Goal: Transaction & Acquisition: Purchase product/service

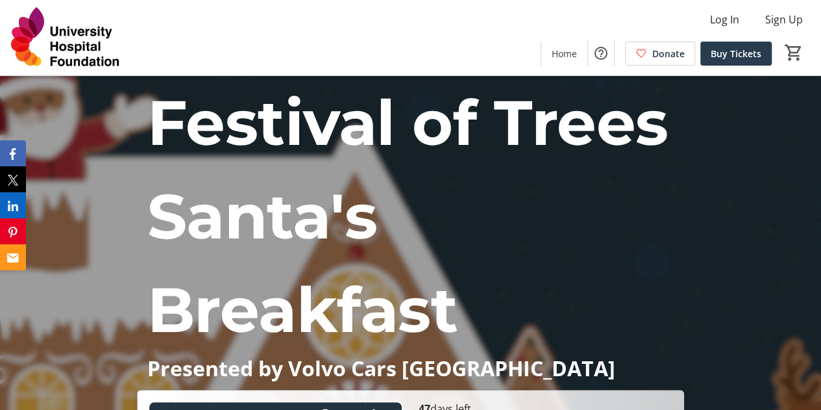
scroll to position [367, 0]
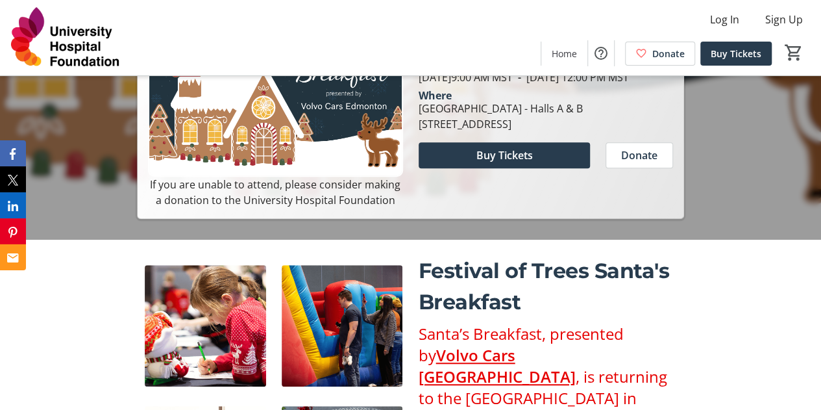
click at [493, 163] on span "Buy Tickets" at bounding box center [504, 155] width 56 height 16
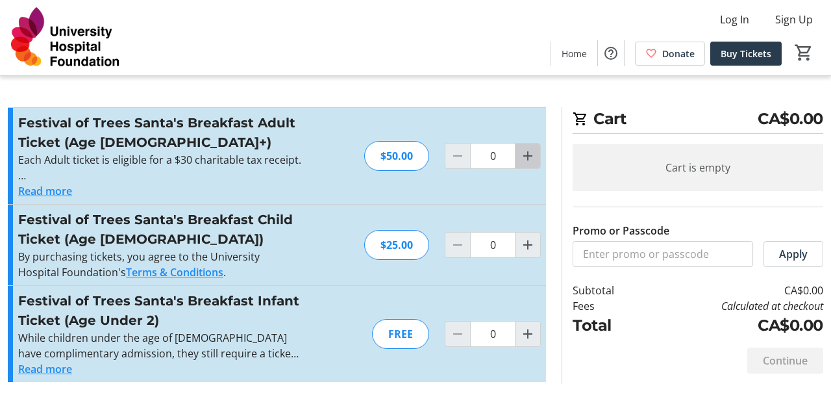
click at [530, 155] on mat-icon "Increment by one" at bounding box center [528, 156] width 16 height 16
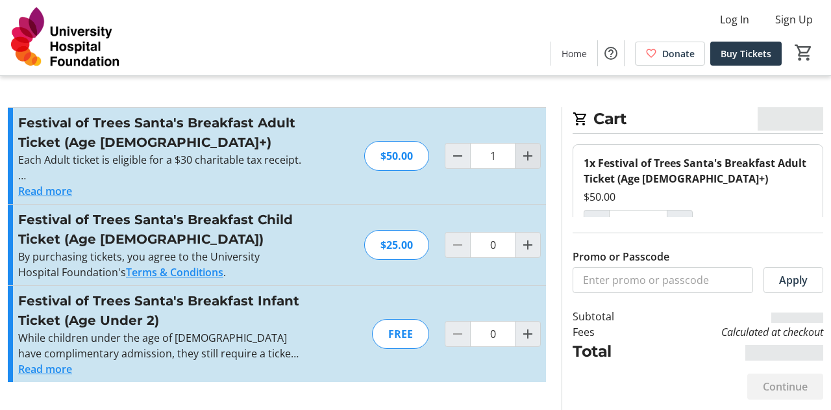
click at [530, 155] on mat-icon "Increment by one" at bounding box center [528, 156] width 16 height 16
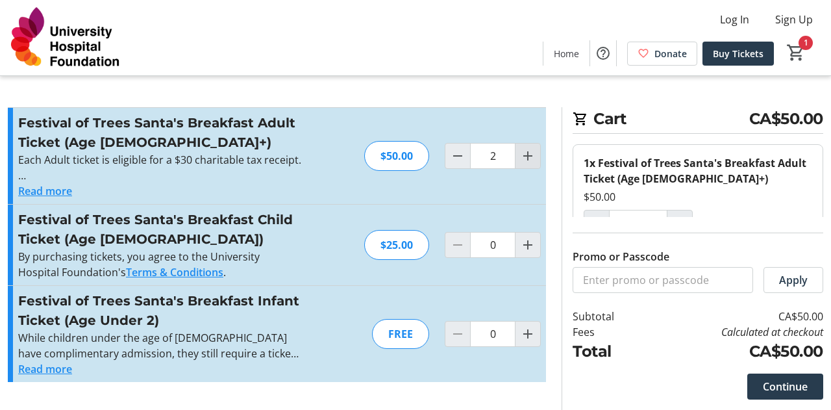
click at [530, 155] on mat-icon "Increment by one" at bounding box center [528, 156] width 16 height 16
type input "3"
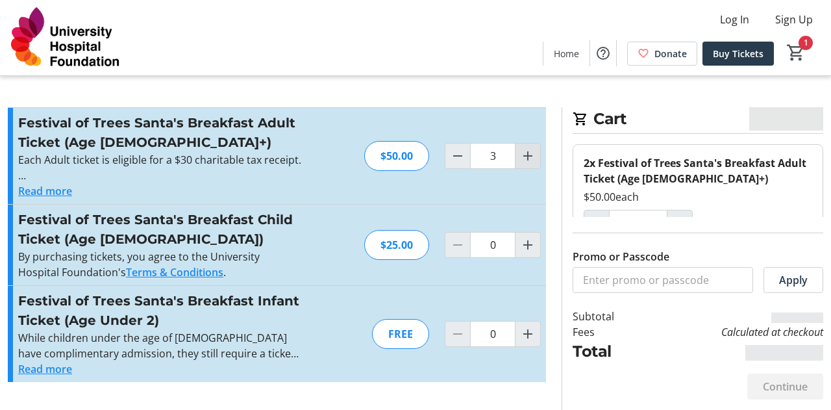
type input "3"
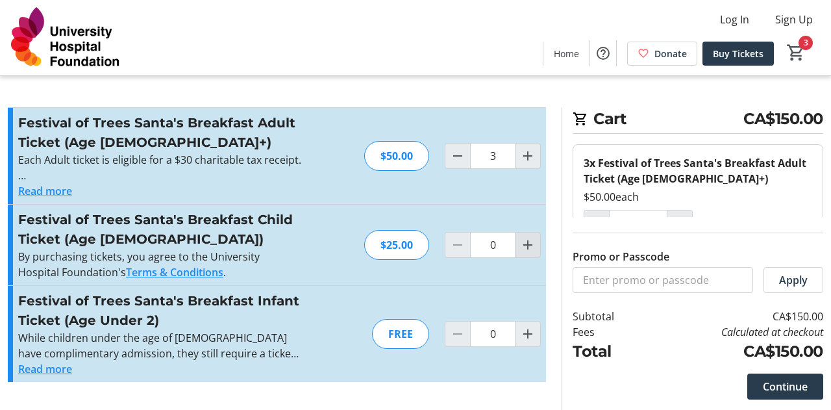
click at [529, 247] on mat-icon "Increment by one" at bounding box center [528, 245] width 16 height 16
type input "2"
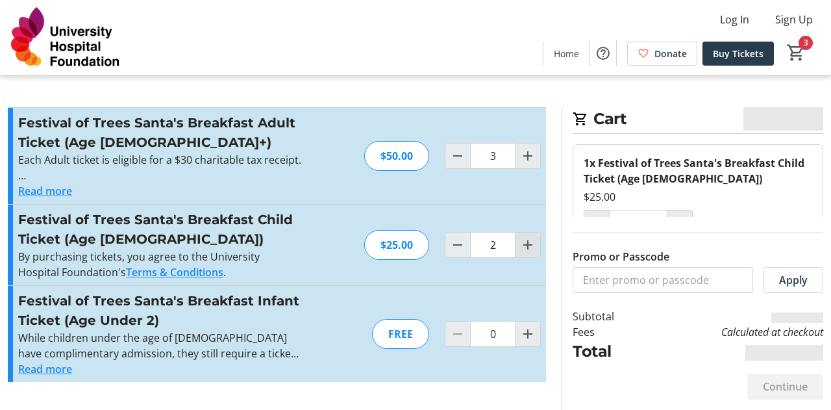
type input "2"
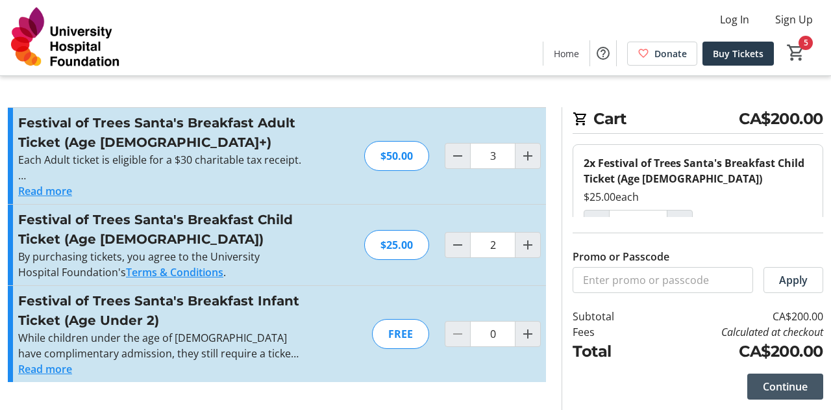
click at [763, 384] on span "Continue" at bounding box center [785, 387] width 45 height 16
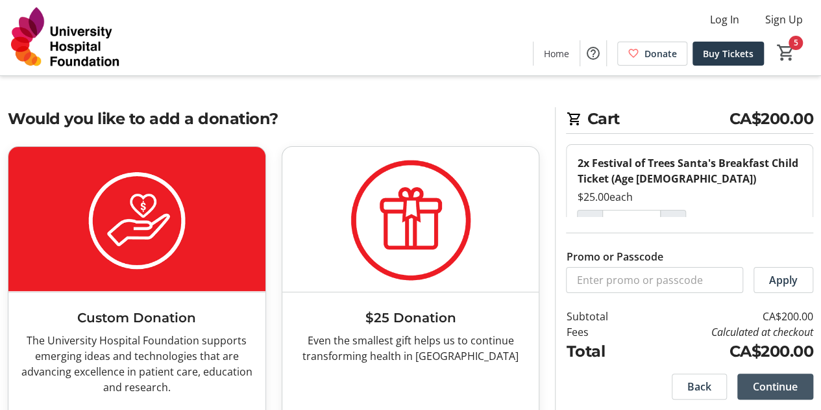
click at [773, 383] on span "Continue" at bounding box center [775, 387] width 45 height 16
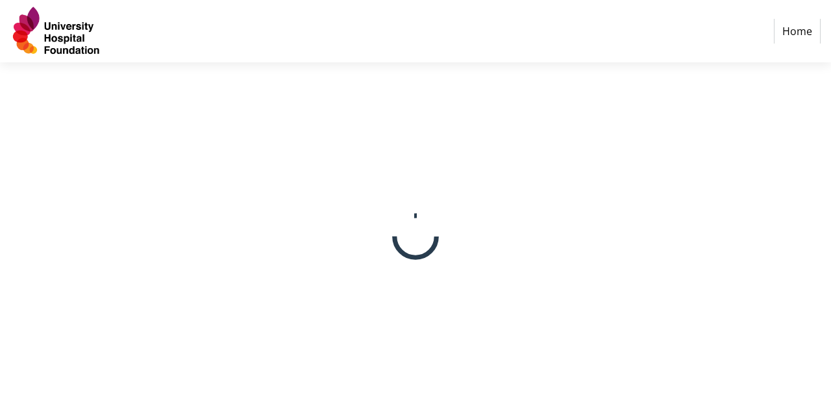
select select "CA"
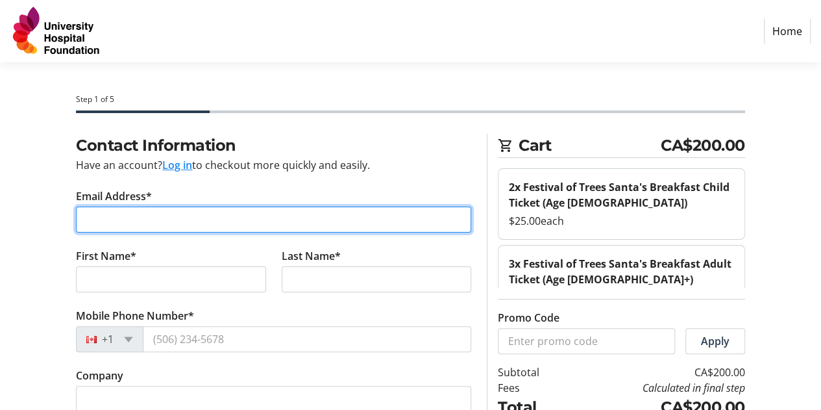
click at [236, 219] on input "Email Address*" at bounding box center [273, 219] width 395 height 26
type input "[PERSON_NAME][EMAIL_ADDRESS][DOMAIN_NAME]"
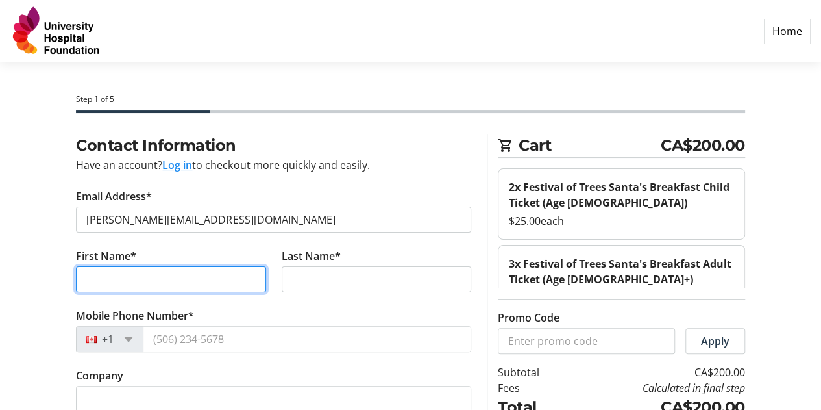
type input "[PERSON_NAME]"
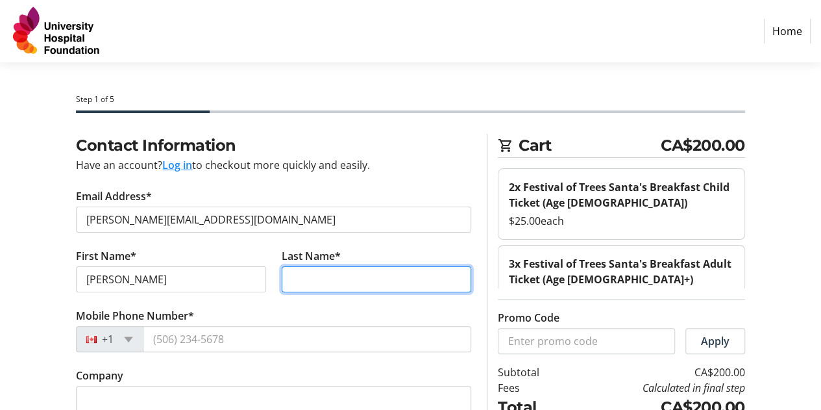
type input "[PERSON_NAME]"
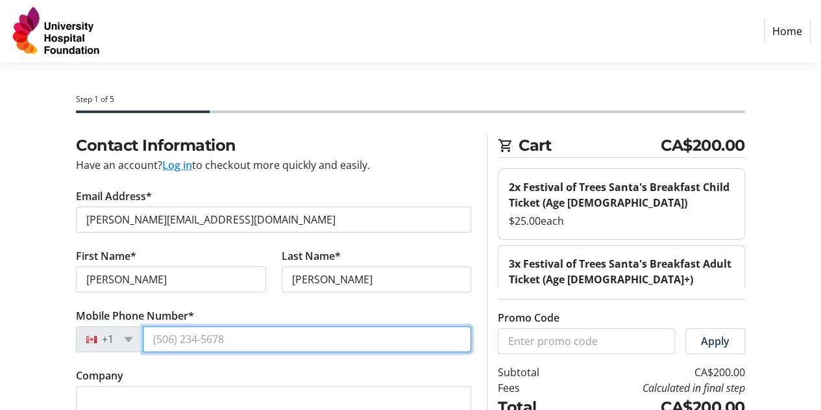
type input "[PHONE_NUMBER]"
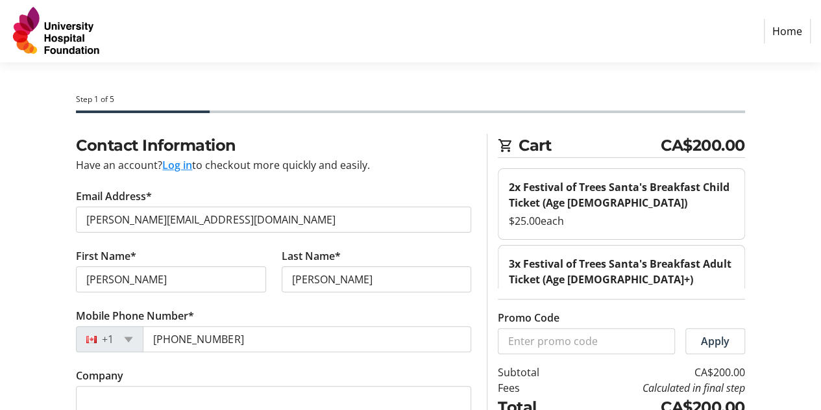
type input "[STREET_ADDRESS]"
type input "[GEOGRAPHIC_DATA]"
select select "AB"
type input "T6B 0M8"
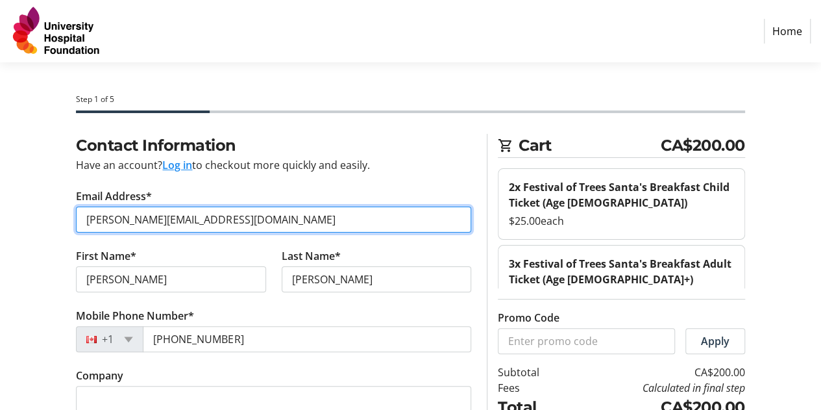
scroll to position [266, 0]
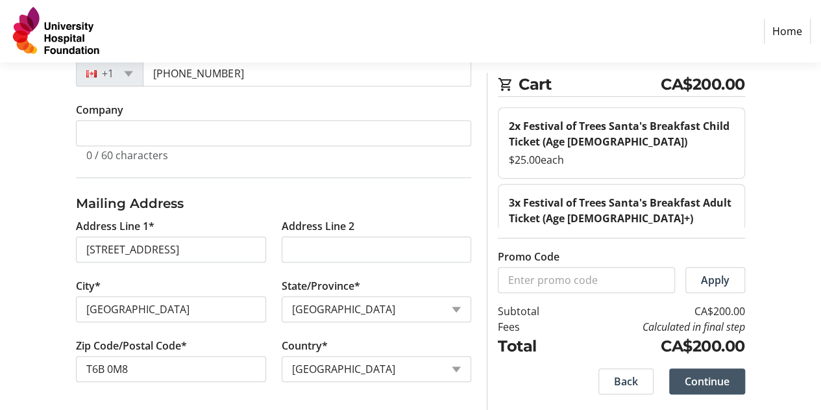
click at [705, 384] on span "Continue" at bounding box center [707, 381] width 45 height 16
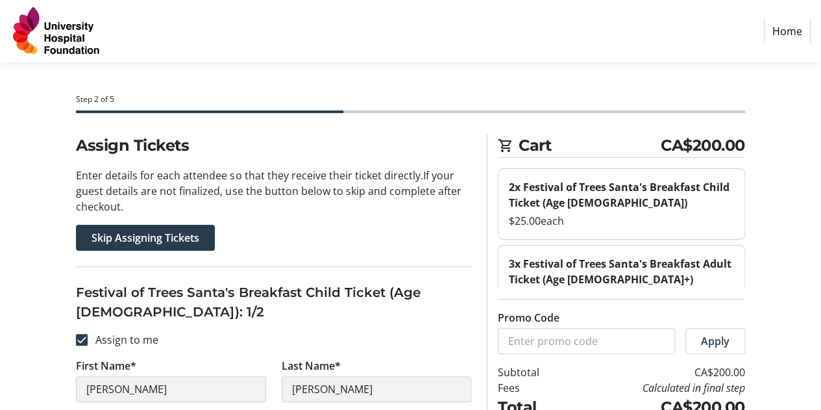
scroll to position [367, 0]
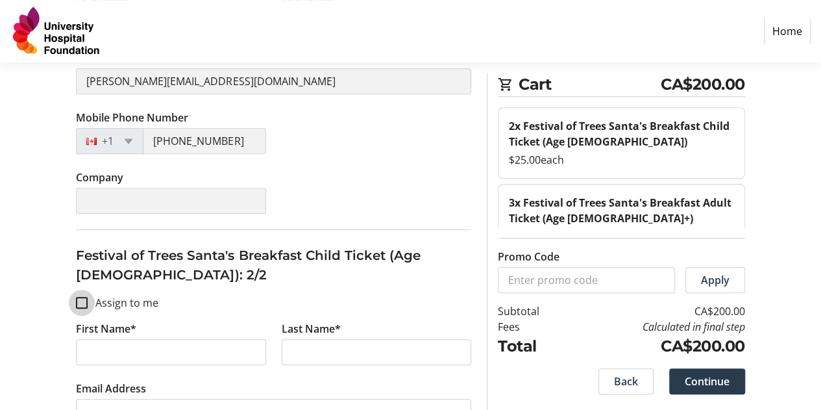
click at [78, 299] on input "Assign to me" at bounding box center [82, 303] width 12 height 12
checkbox input "true"
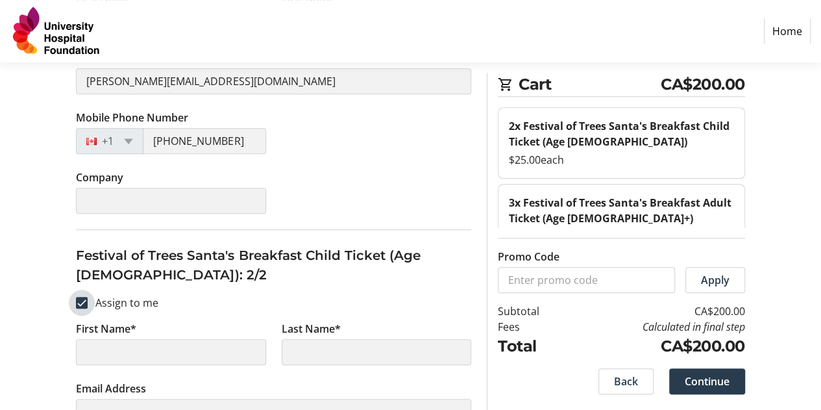
type input "[PERSON_NAME]"
type input "[PERSON_NAME][EMAIL_ADDRESS][DOMAIN_NAME]"
type input "[PHONE_NUMBER]"
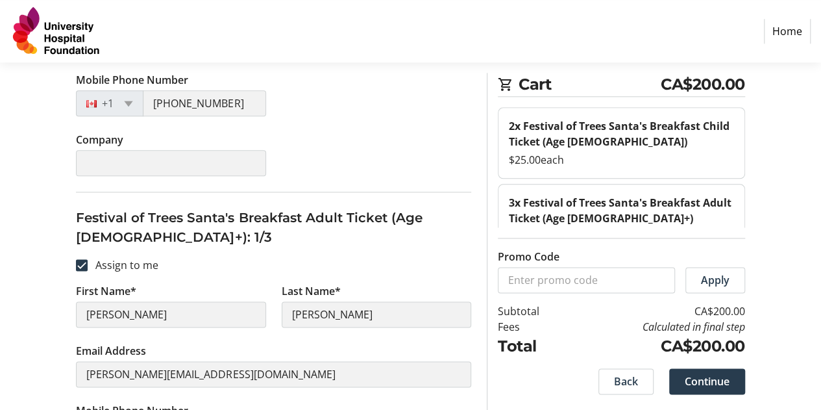
scroll to position [1104, 0]
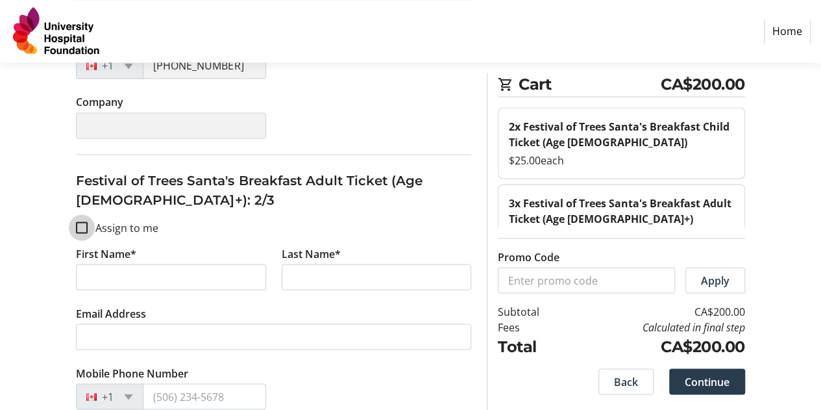
click at [78, 221] on input "Assign to me" at bounding box center [82, 227] width 12 height 12
checkbox input "true"
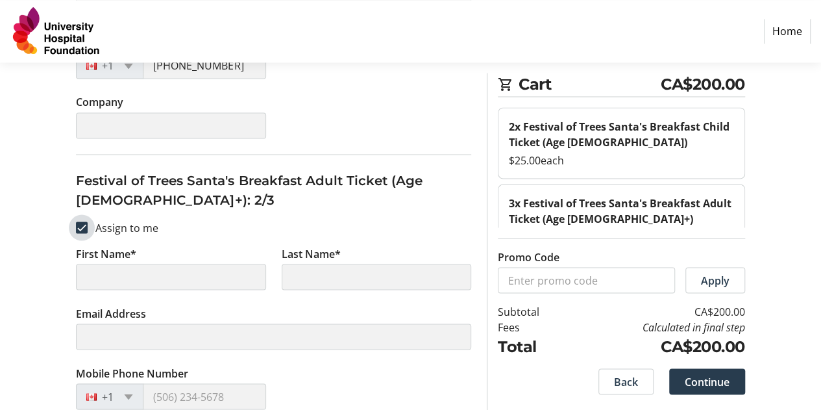
scroll to position [1471, 0]
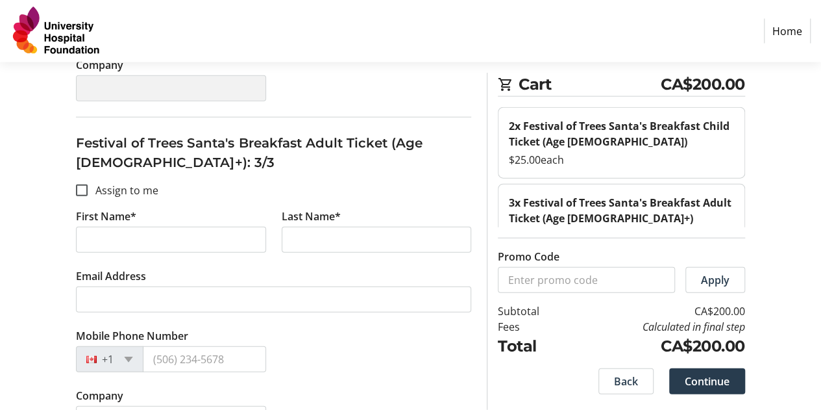
type input "[PERSON_NAME]"
type input "[PERSON_NAME][EMAIL_ADDRESS][DOMAIN_NAME]"
type input "[PHONE_NUMBER]"
click at [86, 184] on input "Assign to me" at bounding box center [82, 190] width 12 height 12
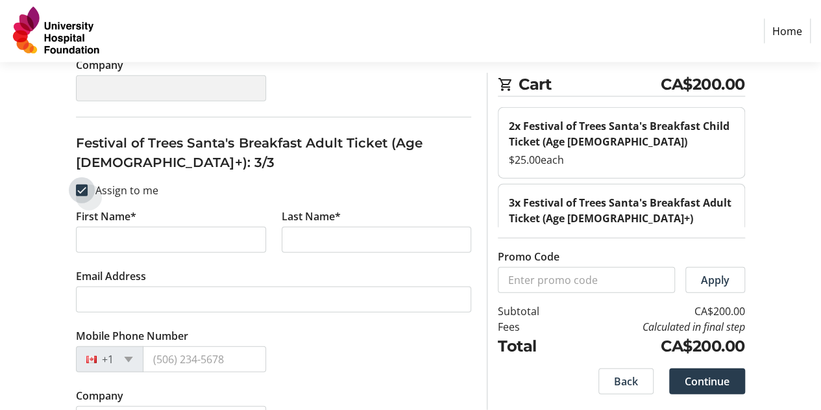
checkbox input "true"
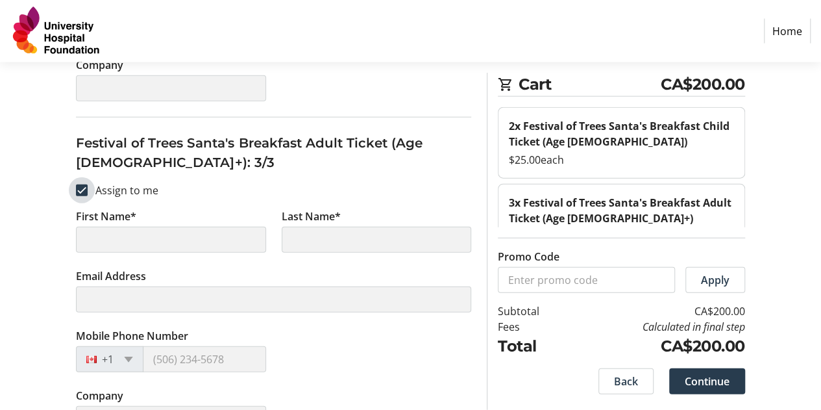
type input "[PERSON_NAME]"
type input "[PERSON_NAME][EMAIL_ADDRESS][DOMAIN_NAME]"
type input "[PHONE_NUMBER]"
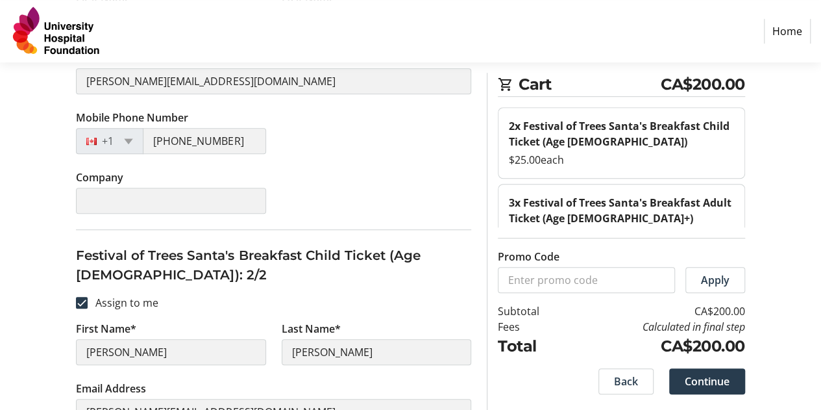
scroll to position [736, 0]
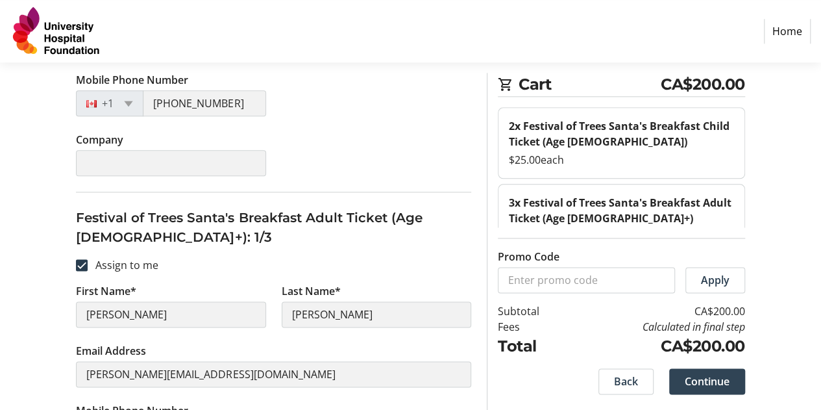
click at [712, 384] on span "Continue" at bounding box center [707, 381] width 45 height 16
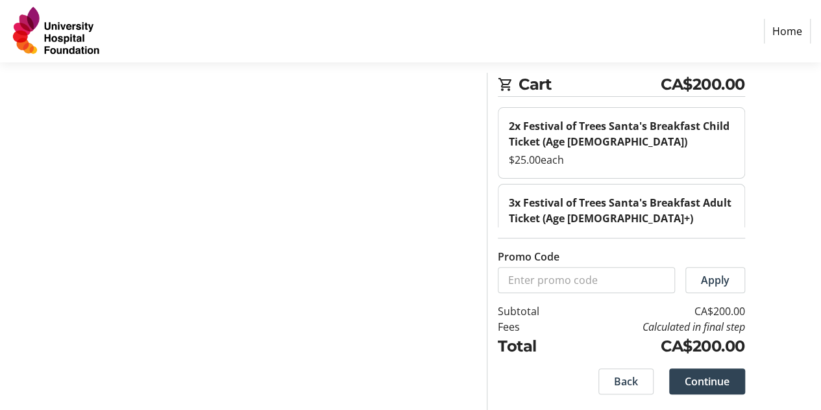
scroll to position [61, 0]
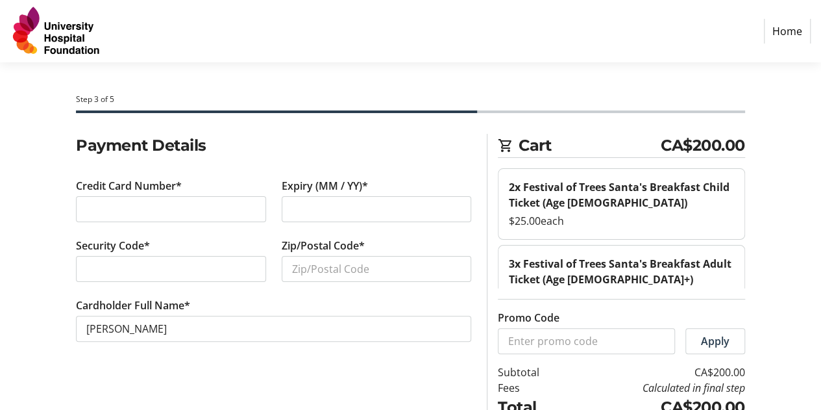
click at [179, 258] on div at bounding box center [171, 269] width 190 height 26
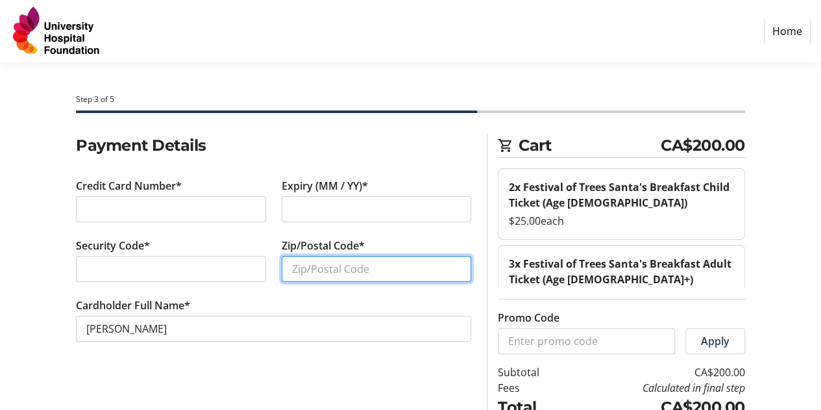
click at [359, 271] on input "Zip/Postal Code*" at bounding box center [377, 269] width 190 height 26
type input "t"
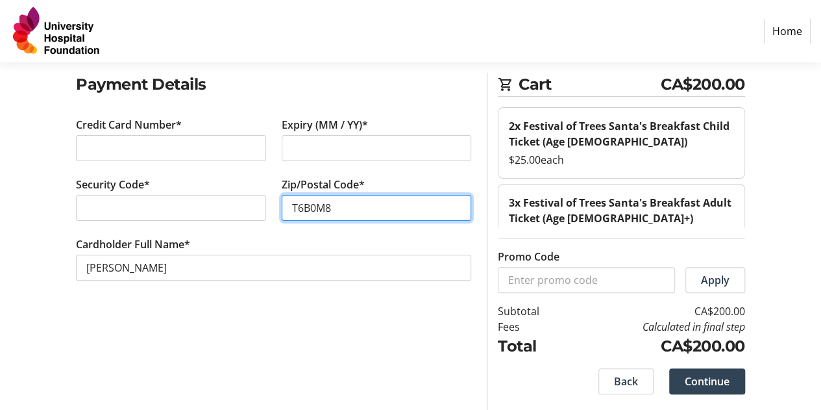
type input "T6B0M8"
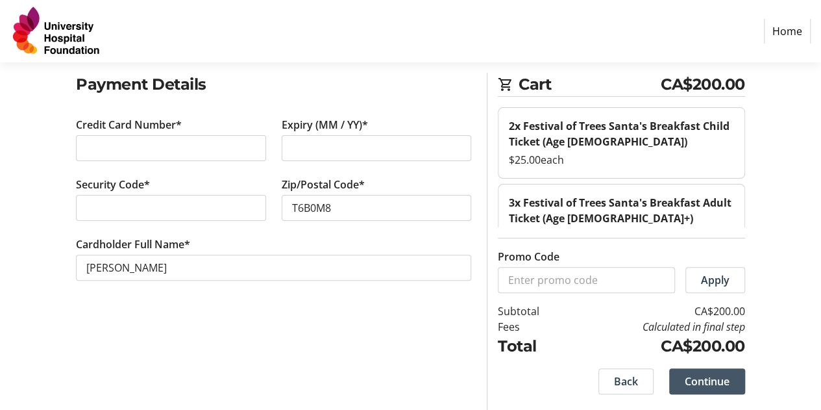
click at [715, 381] on span "Continue" at bounding box center [707, 381] width 45 height 16
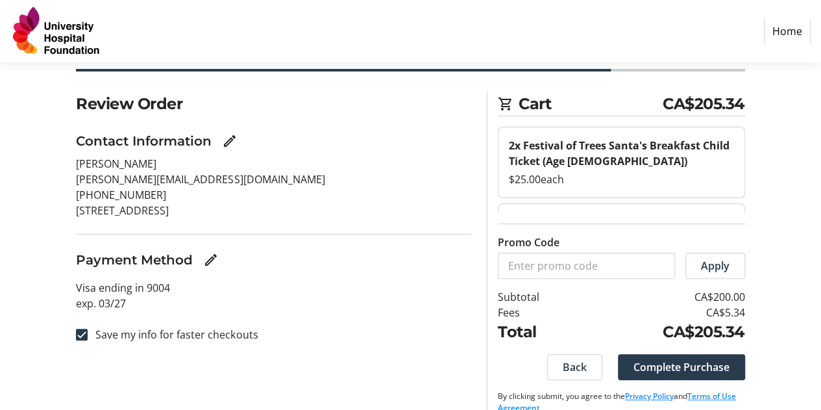
scroll to position [61, 0]
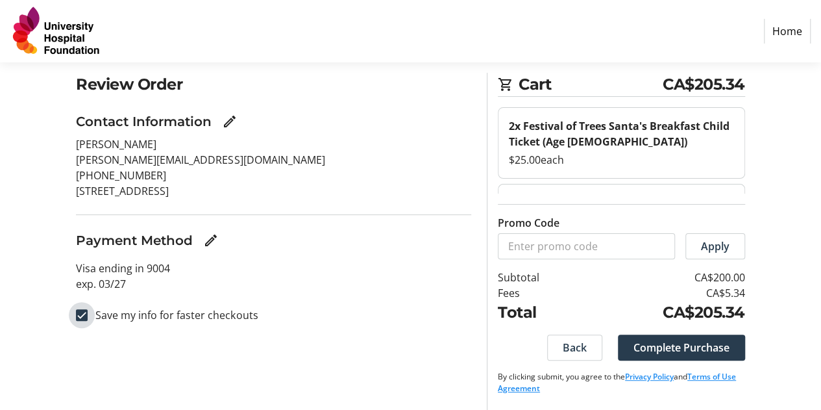
drag, startPoint x: 83, startPoint y: 314, endPoint x: 92, endPoint y: 314, distance: 8.4
click at [83, 314] on input "Save my info for faster checkouts" at bounding box center [82, 315] width 12 height 12
checkbox input "false"
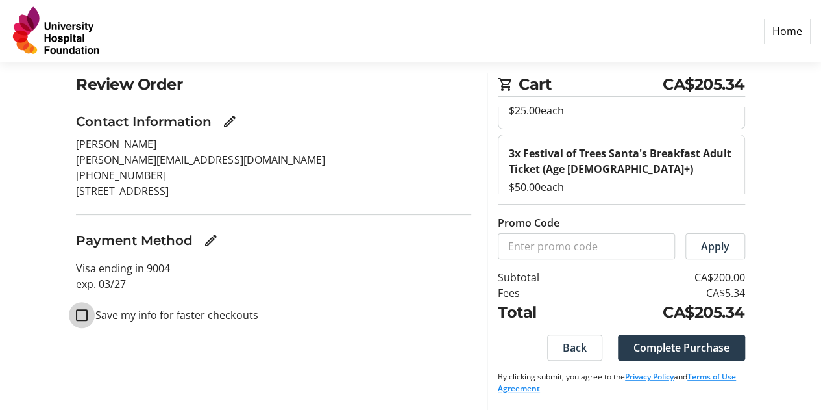
scroll to position [60, 0]
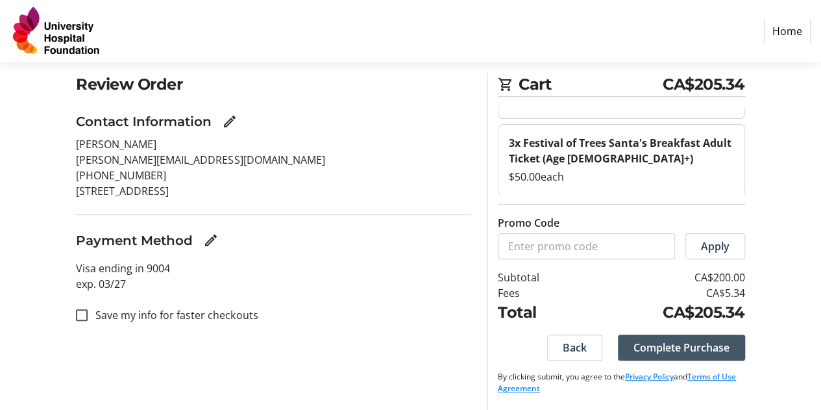
click at [682, 349] on span "Complete Purchase" at bounding box center [682, 348] width 96 height 16
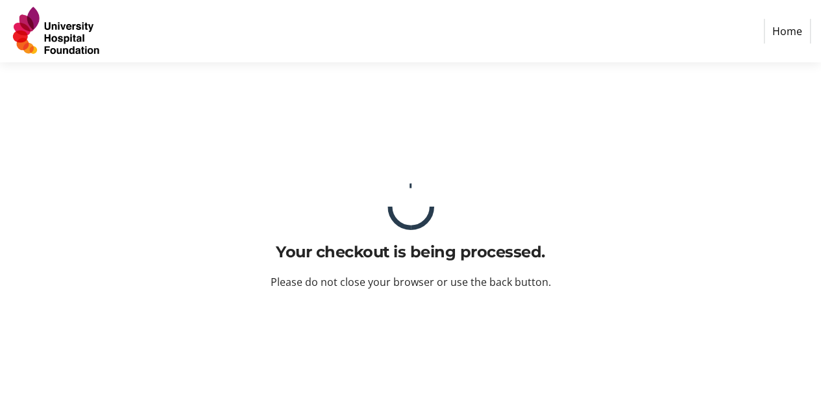
scroll to position [0, 0]
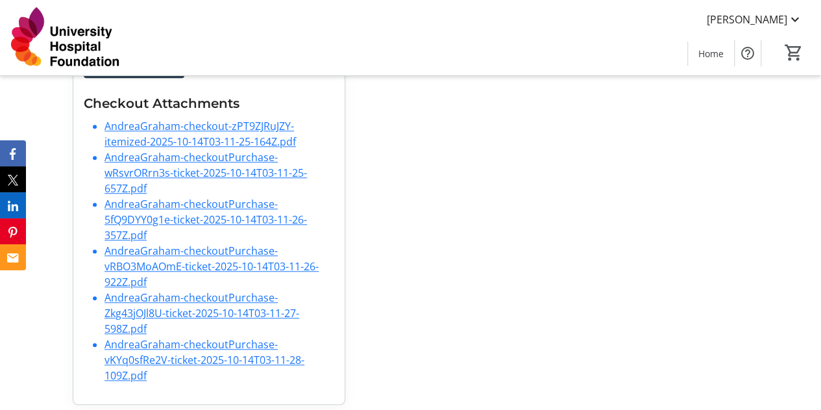
scroll to position [497, 0]
